Goal: Check status: Check status

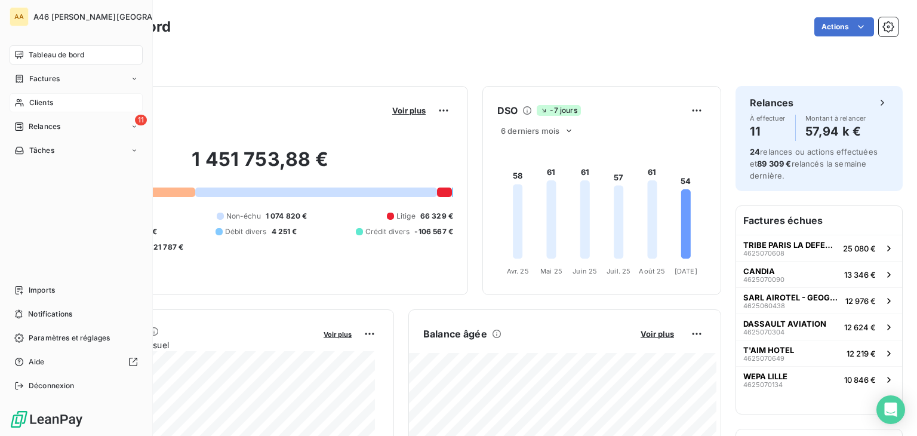
click at [35, 100] on span "Clients" at bounding box center [41, 102] width 24 height 11
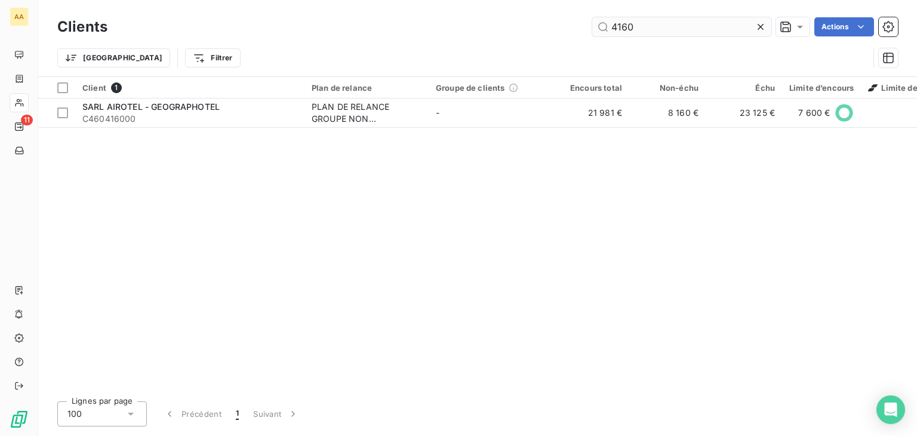
type input "4160"
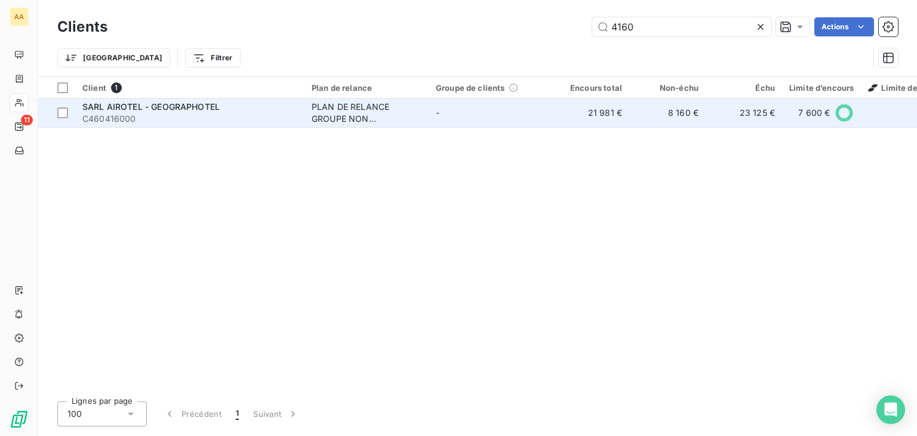
click at [203, 116] on span "C460416000" at bounding box center [189, 119] width 215 height 12
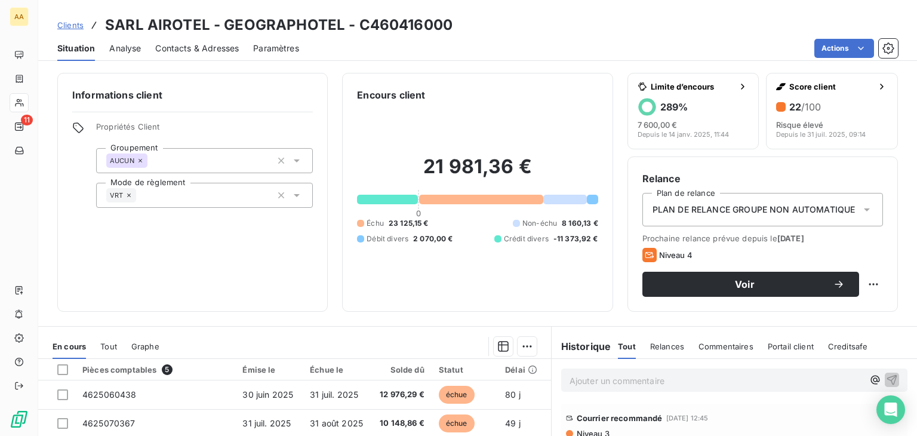
scroll to position [189, 0]
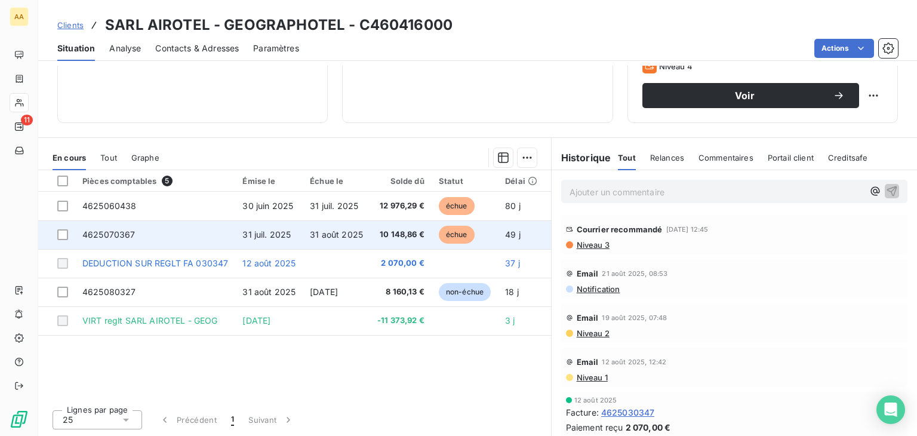
click at [456, 234] on span "échue" at bounding box center [457, 235] width 36 height 18
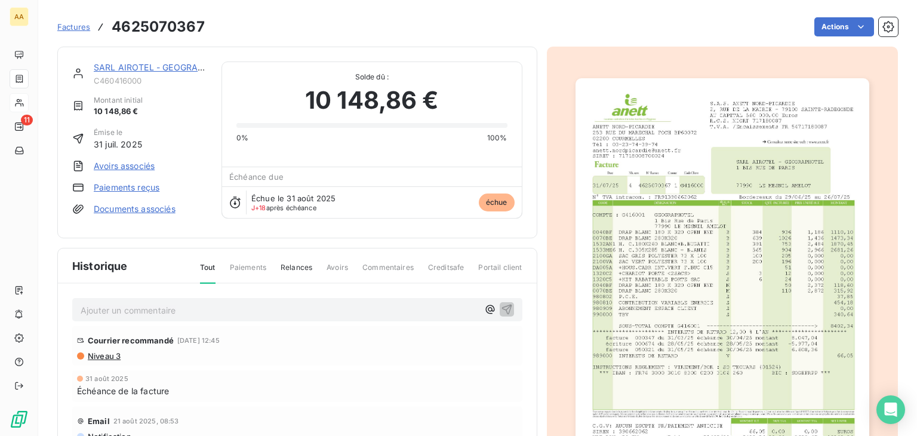
click at [651, 269] on img "button" at bounding box center [722, 285] width 294 height 415
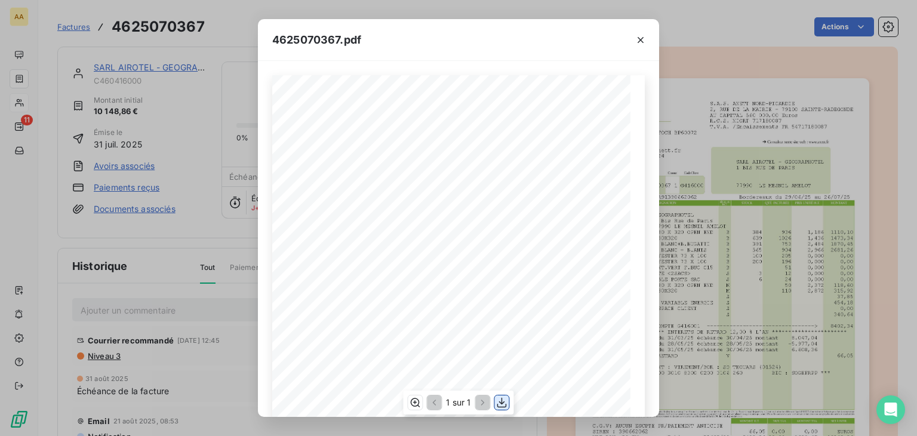
click at [503, 402] on icon "button" at bounding box center [502, 402] width 10 height 10
click at [643, 41] on icon "button" at bounding box center [640, 40] width 12 height 12
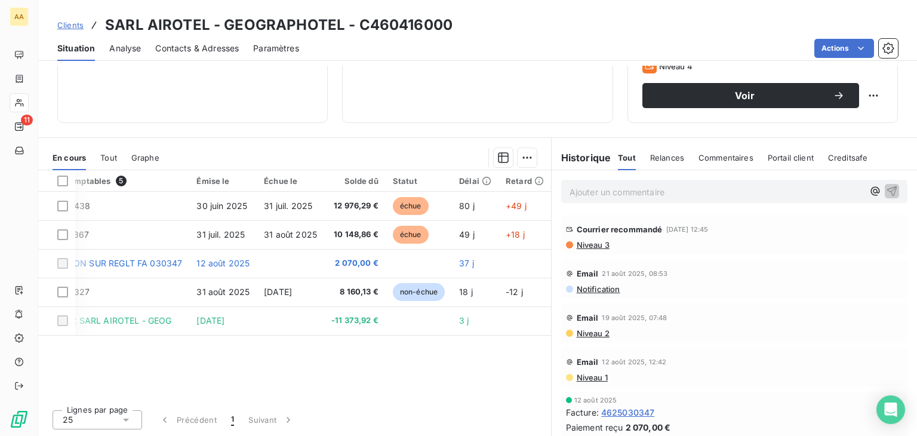
scroll to position [0, 54]
